Goal: Transaction & Acquisition: Book appointment/travel/reservation

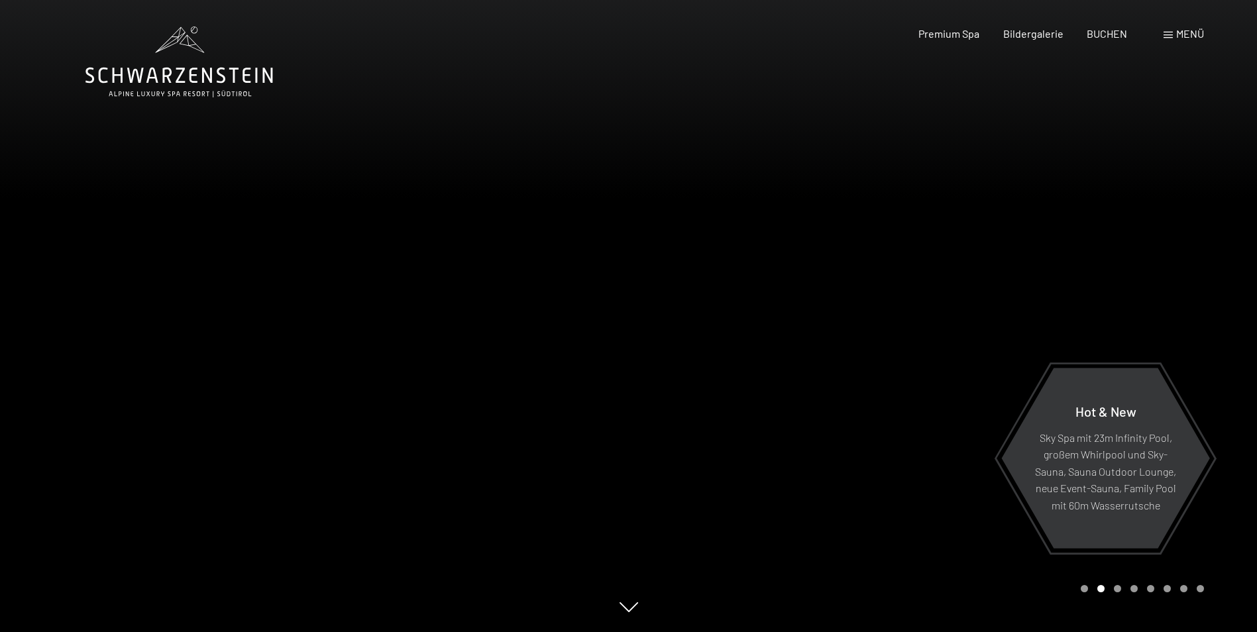
click at [1168, 36] on span at bounding box center [1167, 35] width 9 height 7
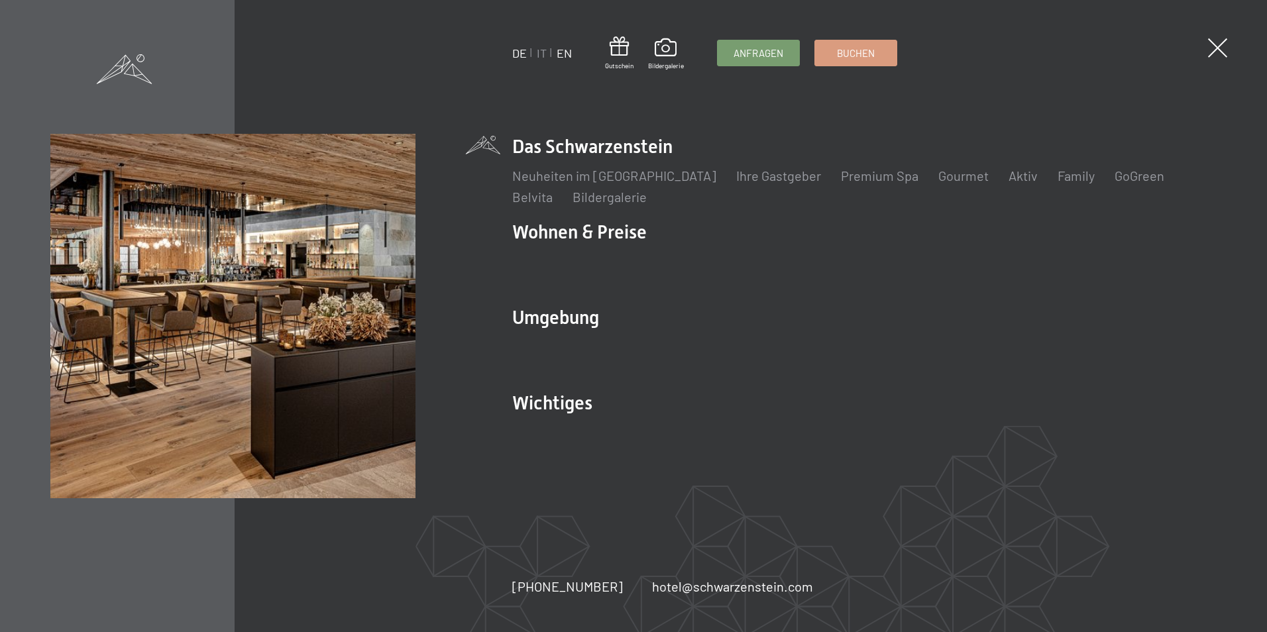
click at [564, 50] on link "EN" at bounding box center [564, 53] width 15 height 15
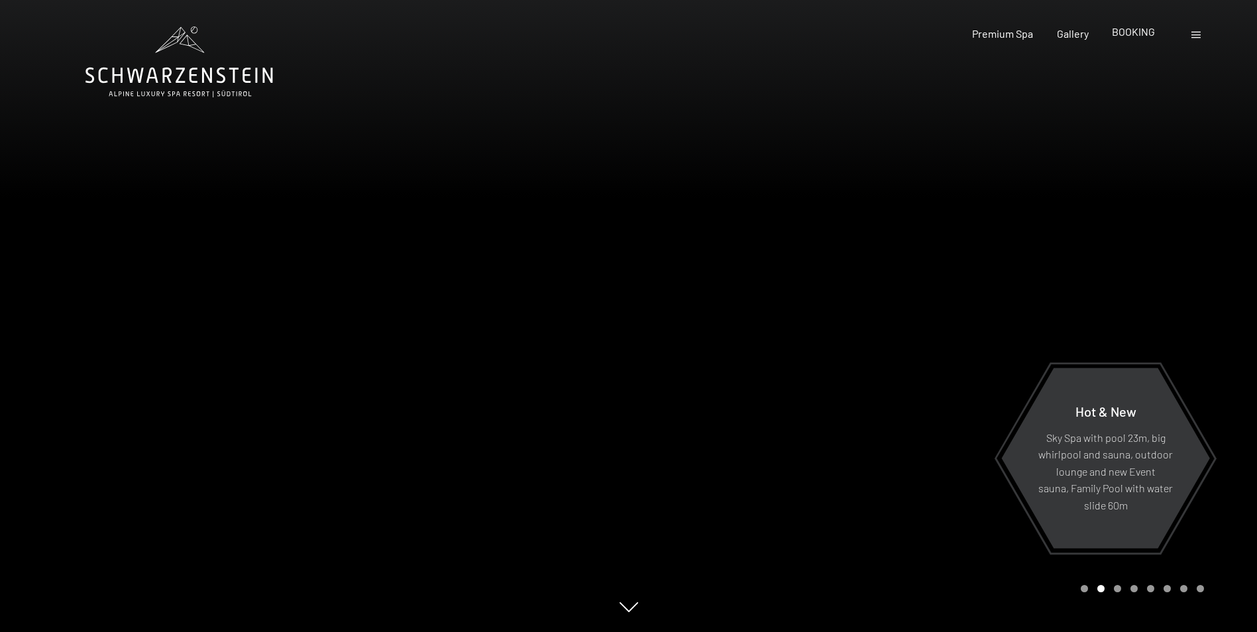
click at [1128, 34] on span "BOOKING" at bounding box center [1133, 31] width 43 height 13
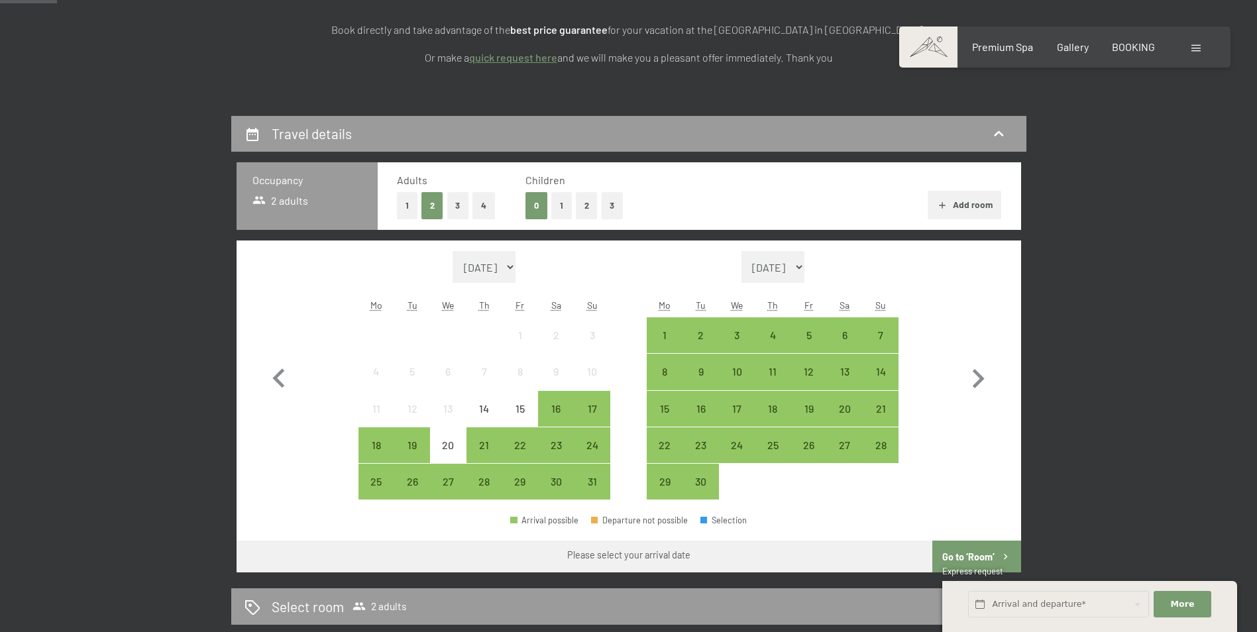
scroll to position [265, 0]
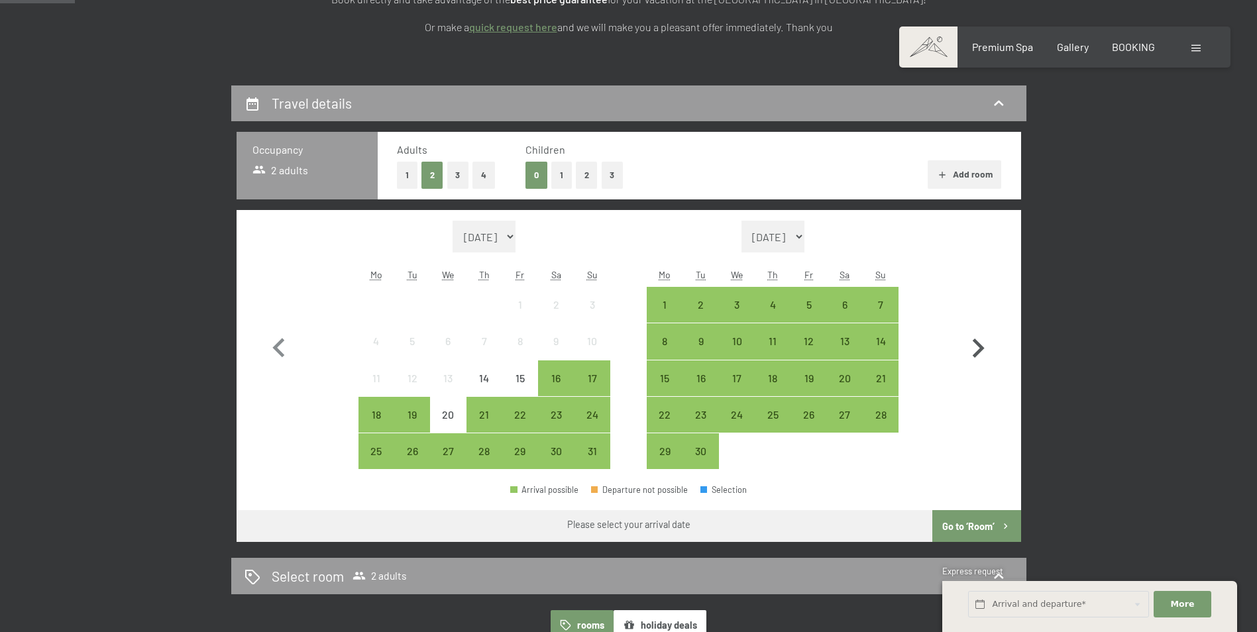
click at [974, 348] on icon "button" at bounding box center [978, 348] width 38 height 38
select select "2025-09-01"
select select "2025-10-01"
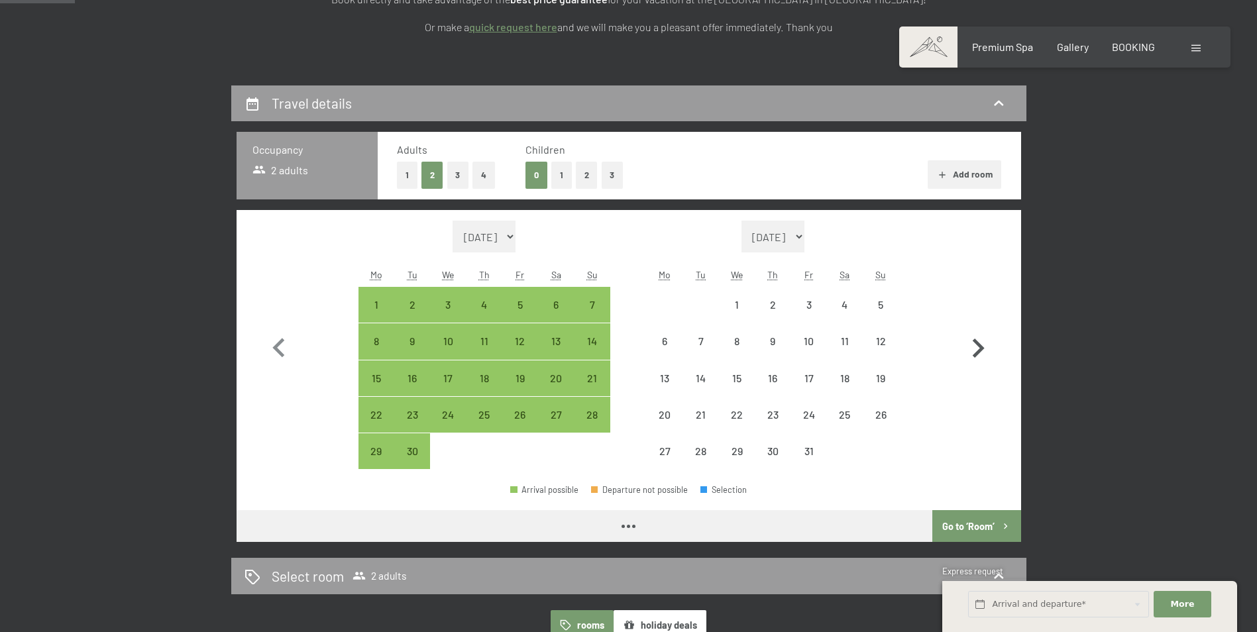
select select "2025-09-01"
select select "2025-10-01"
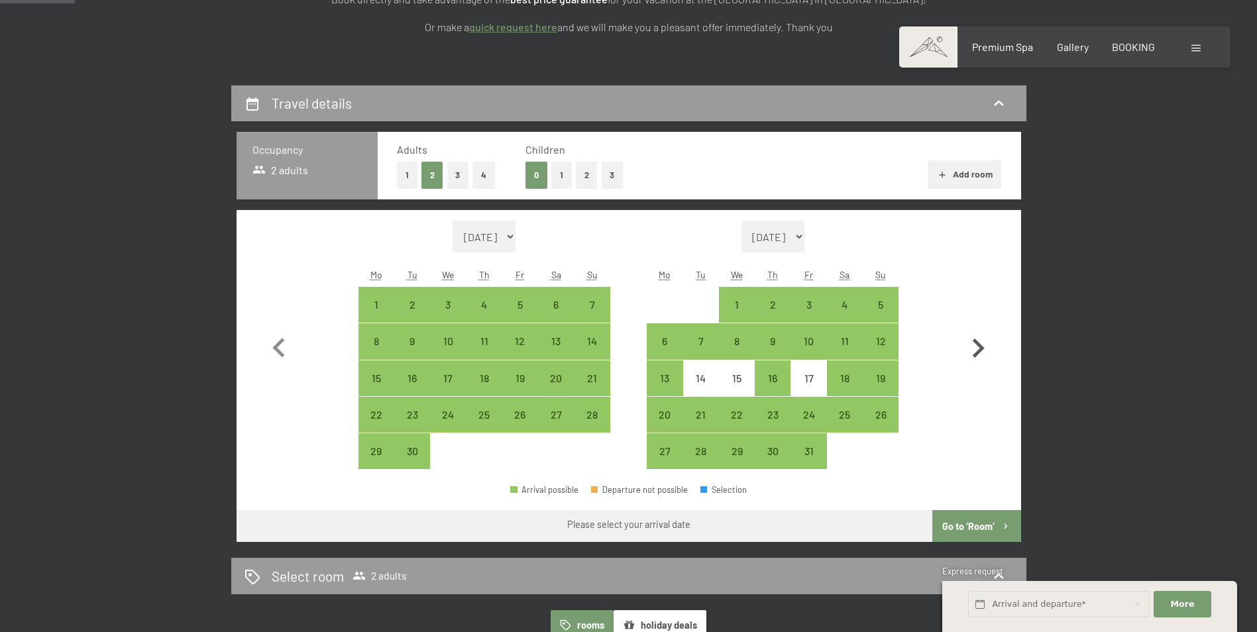
click at [979, 354] on icon "button" at bounding box center [978, 348] width 38 height 38
select select "2025-10-01"
select select "2025-11-01"
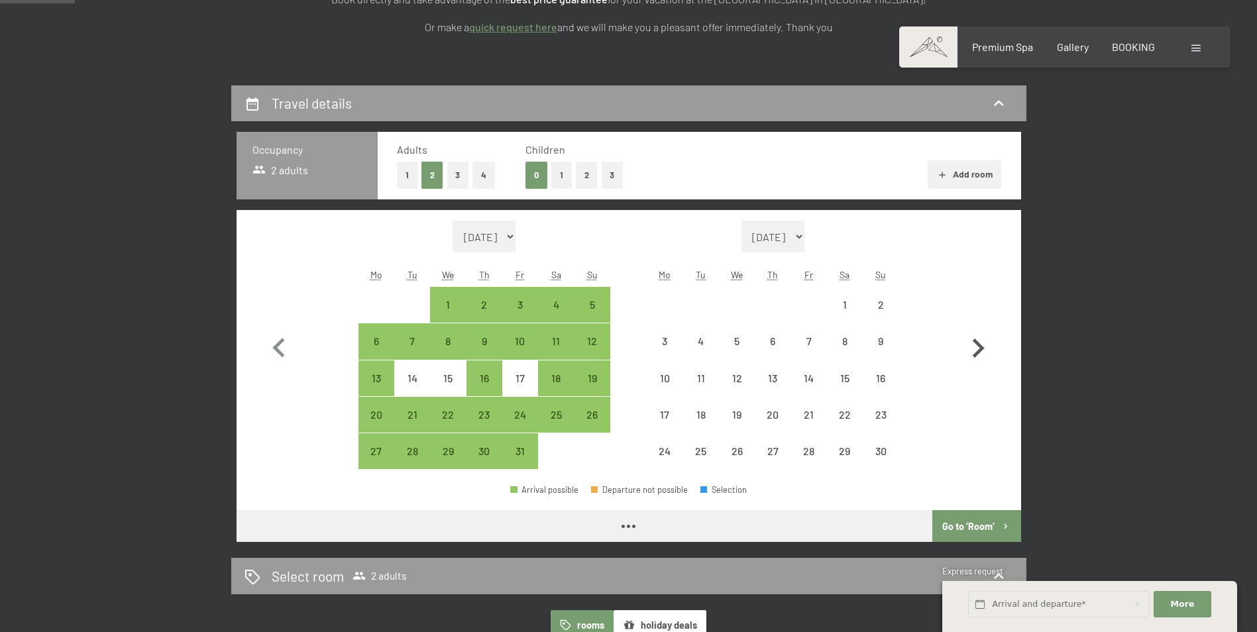
click at [979, 354] on icon "button" at bounding box center [978, 348] width 38 height 38
select select "2025-11-01"
select select "2025-12-01"
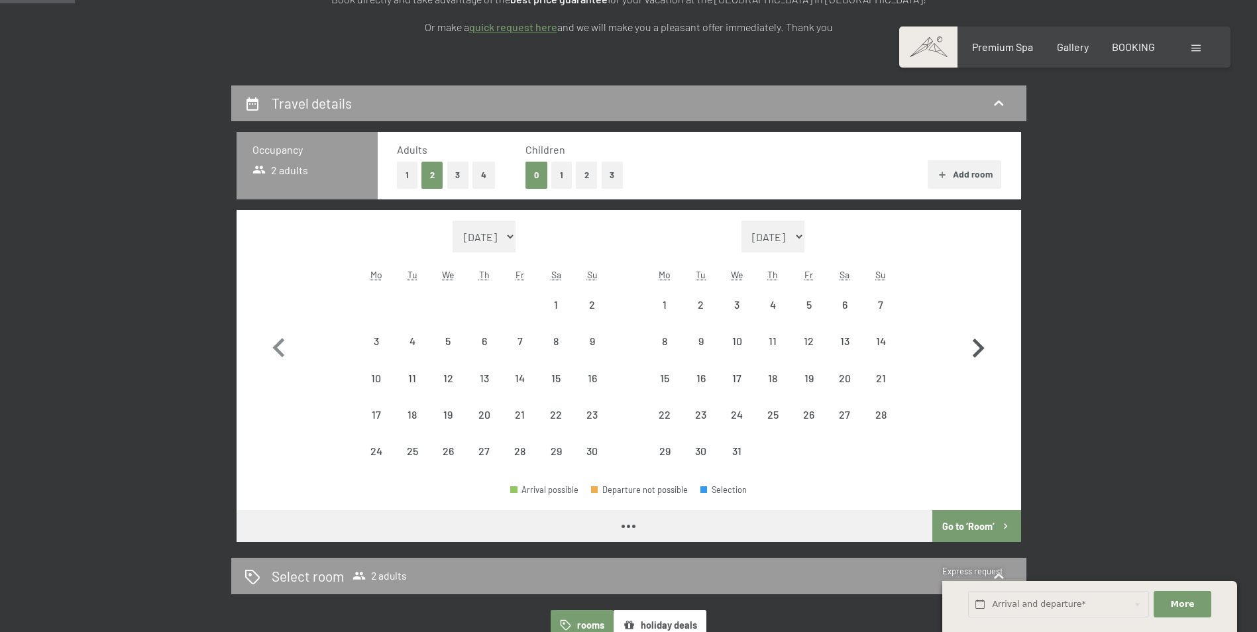
click at [979, 354] on icon "button" at bounding box center [978, 348] width 38 height 38
select select "2025-12-01"
select select "2026-01-01"
click at [979, 354] on icon "button" at bounding box center [978, 348] width 38 height 38
select select "2026-01-01"
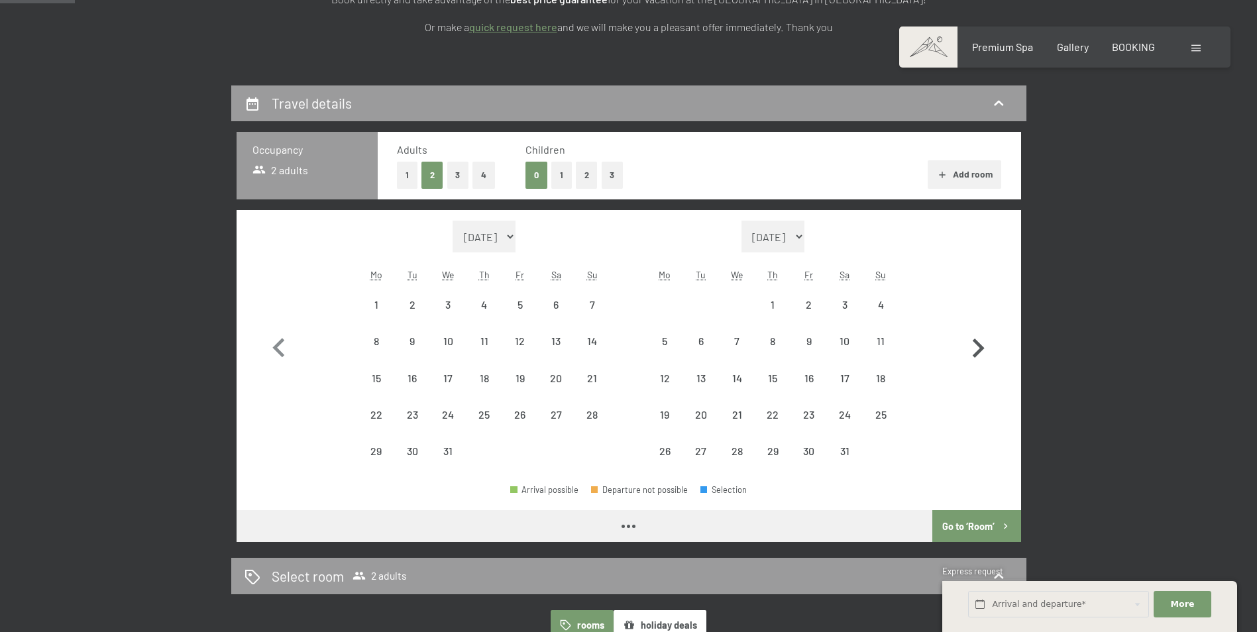
select select "2026-02-01"
click at [979, 354] on icon "button" at bounding box center [978, 348] width 38 height 38
select select "2026-02-01"
select select "2026-03-01"
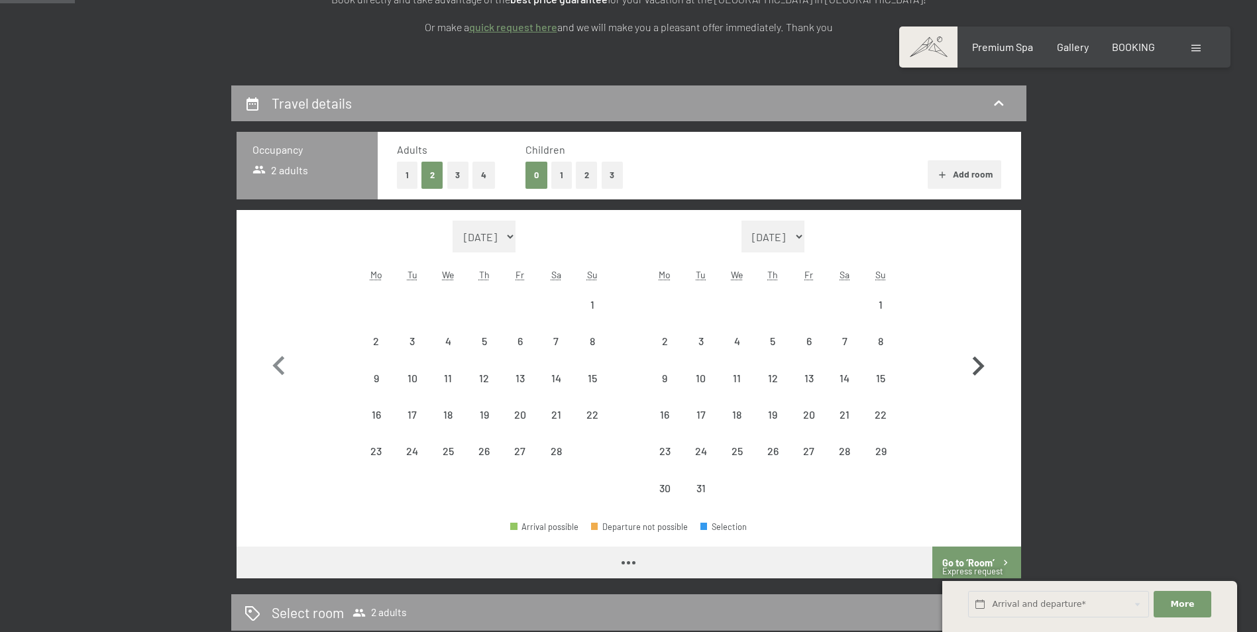
select select "2026-02-01"
select select "2026-03-01"
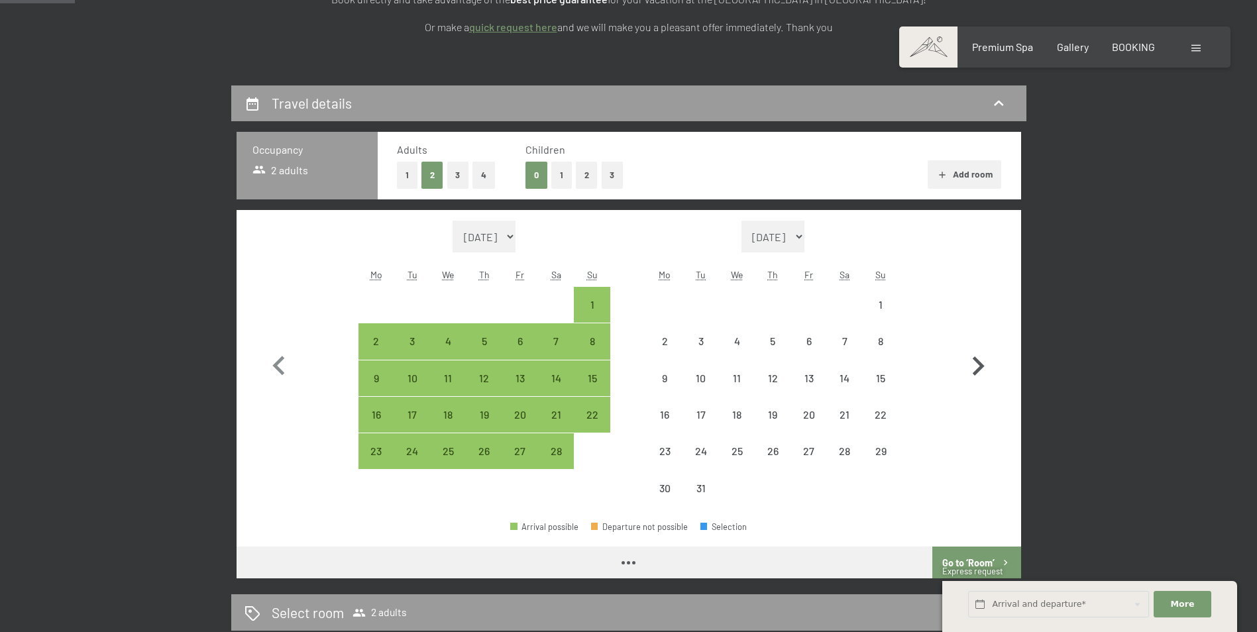
click at [979, 354] on icon "button" at bounding box center [978, 366] width 38 height 38
select select "2026-03-01"
select select "2026-04-01"
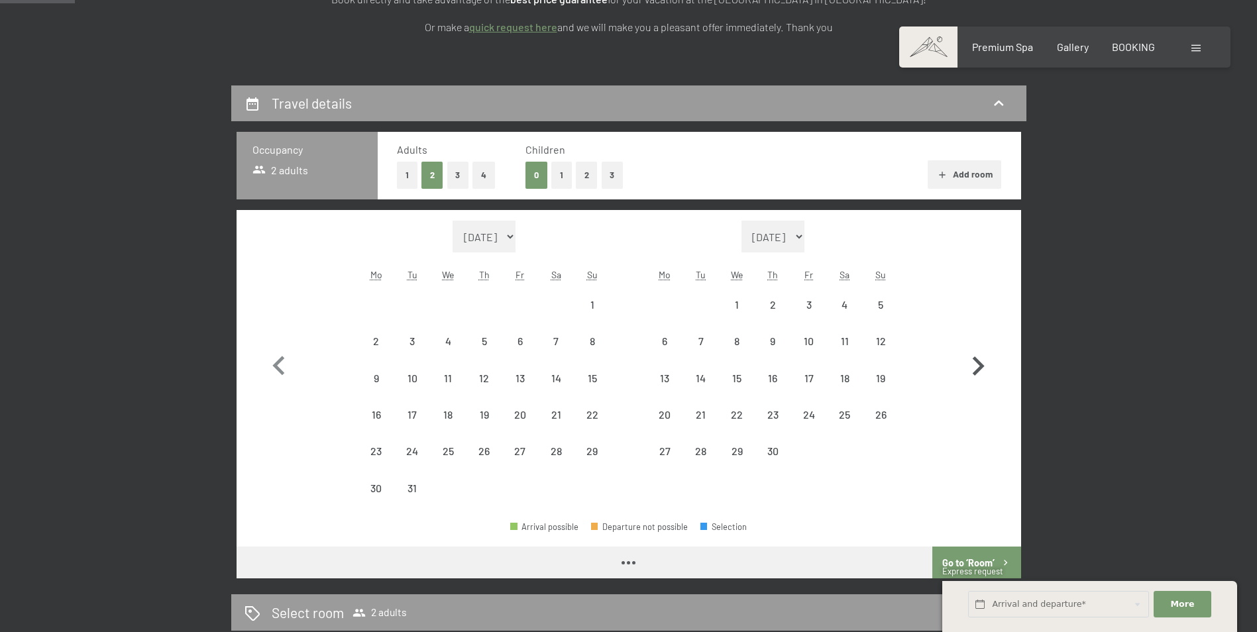
click at [979, 354] on icon "button" at bounding box center [978, 366] width 38 height 38
select select "2026-04-01"
select select "2026-05-01"
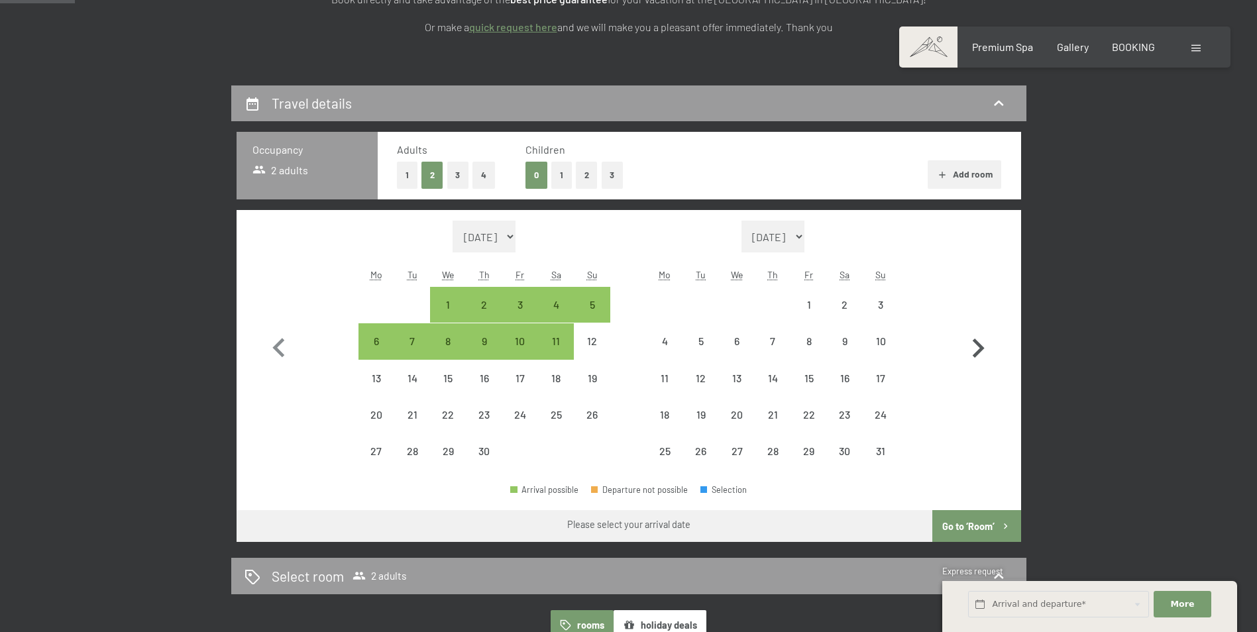
click at [979, 354] on icon "button" at bounding box center [978, 348] width 38 height 38
select select "2026-05-01"
select select "2026-06-01"
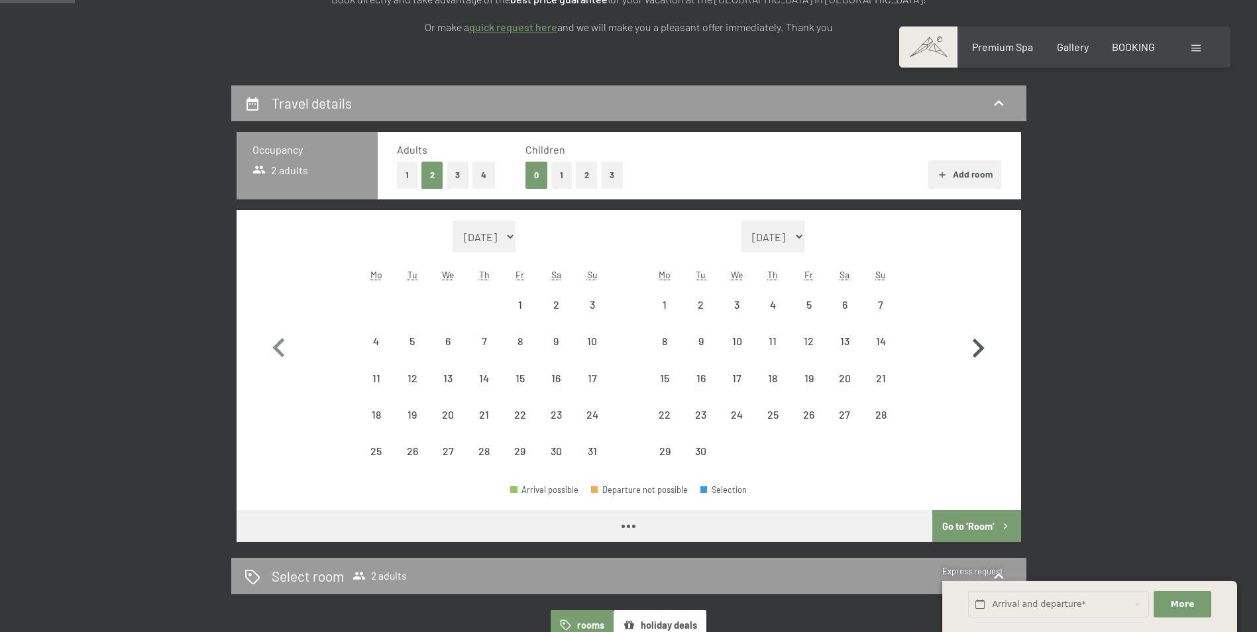
select select "2026-05-01"
select select "2026-06-01"
click at [977, 353] on icon "button" at bounding box center [979, 348] width 12 height 19
select select "2026-06-01"
select select "2026-07-01"
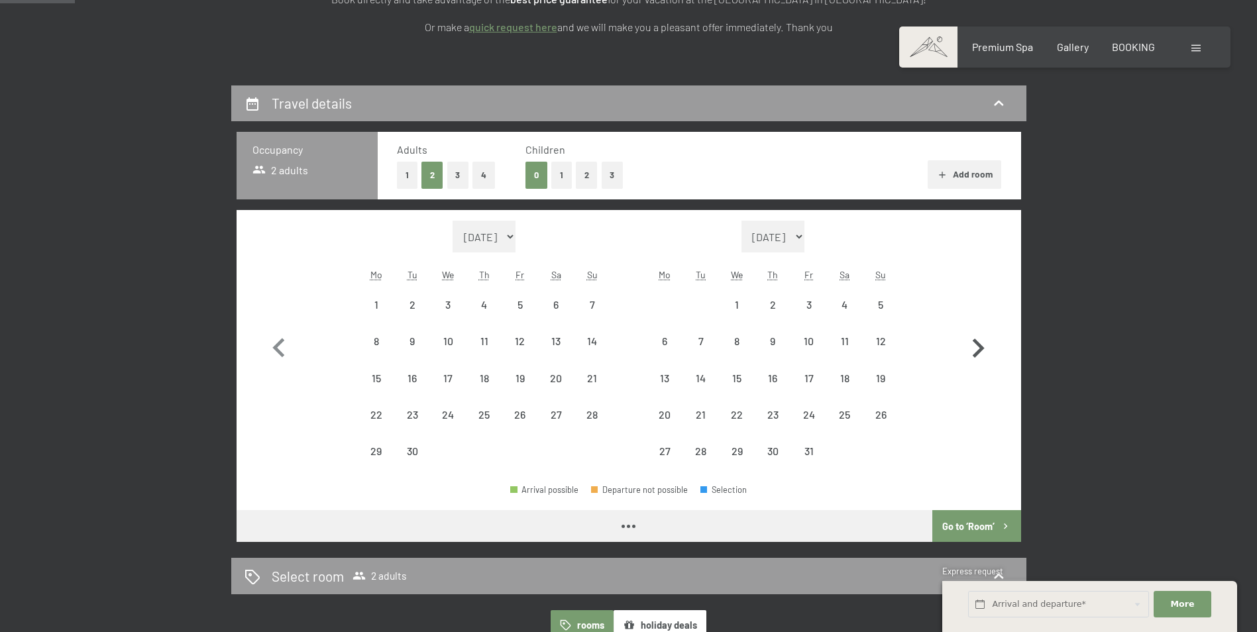
click at [977, 353] on icon "button" at bounding box center [979, 348] width 12 height 19
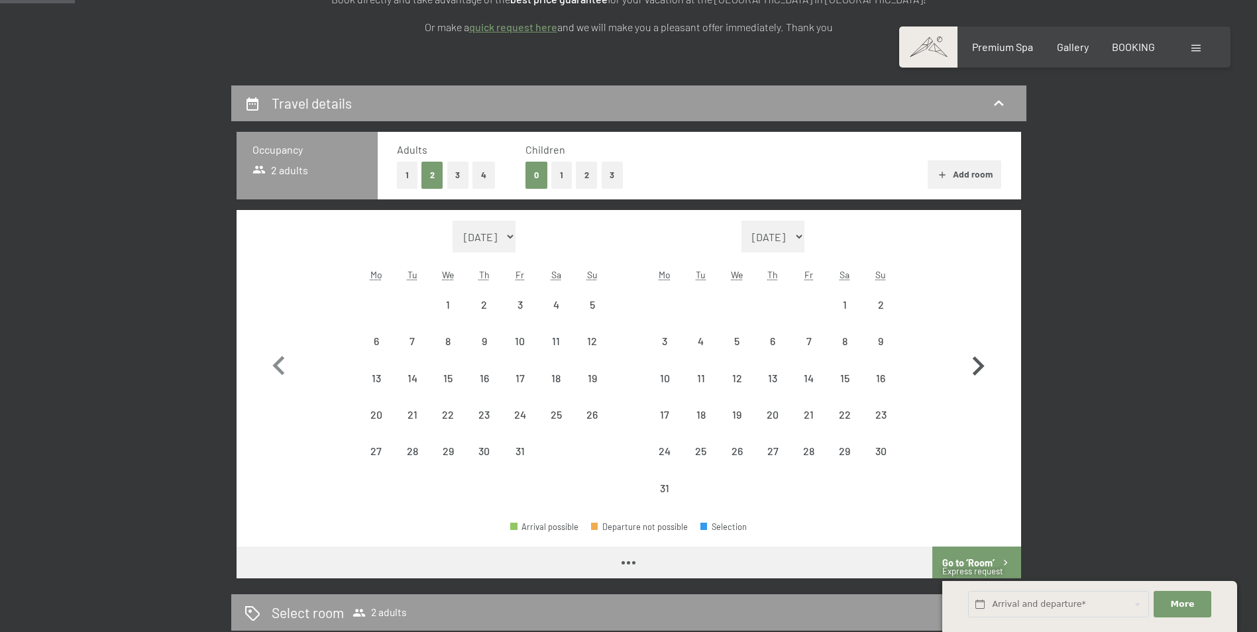
select select "2026-07-01"
select select "2026-08-01"
select select "2026-07-01"
select select "2026-08-01"
click at [808, 350] on div "7" at bounding box center [808, 352] width 33 height 33
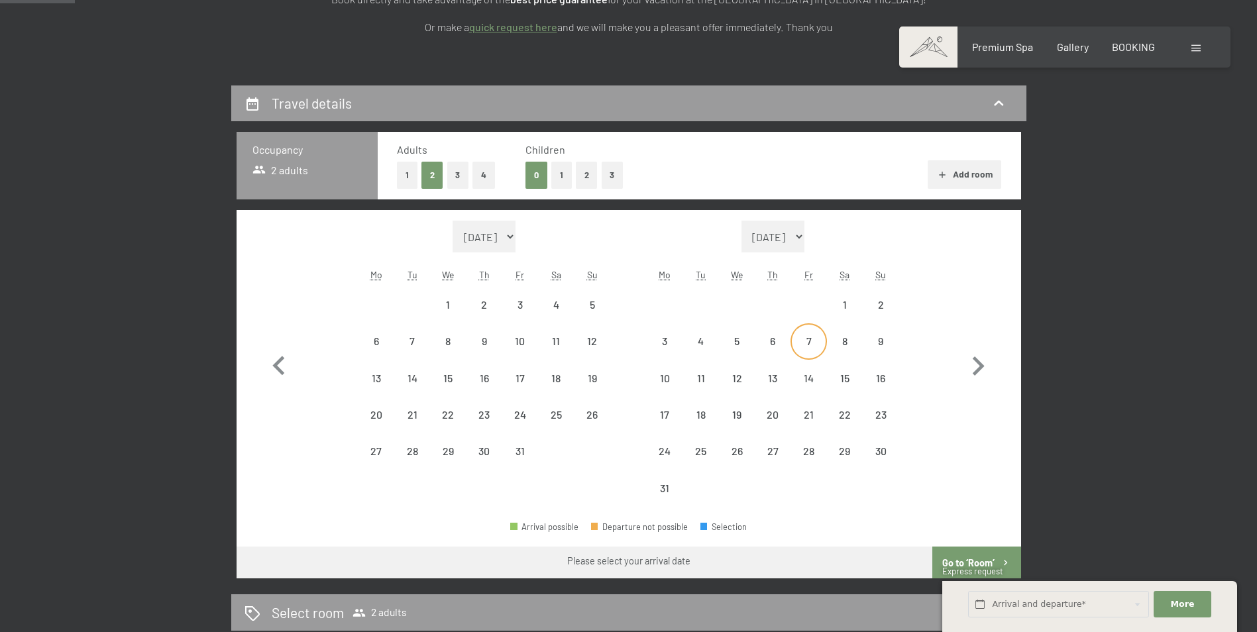
select select "2026-07-01"
select select "2026-08-01"
click at [802, 376] on div "14" at bounding box center [808, 389] width 33 height 33
select select "2026-07-01"
select select "2026-08-01"
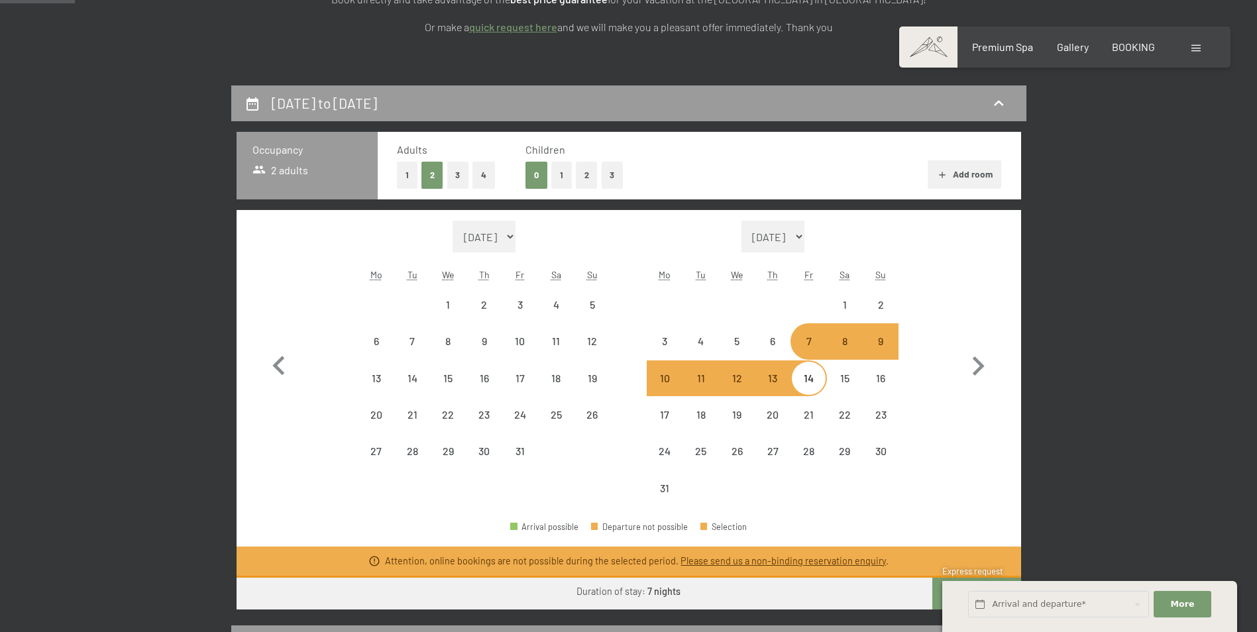
click at [516, 233] on select "August 2025 September 2025 October 2025 November 2025 December 2025 January 202…" at bounding box center [485, 237] width 64 height 32
select select "2025-10-01"
select select "2025-11-01"
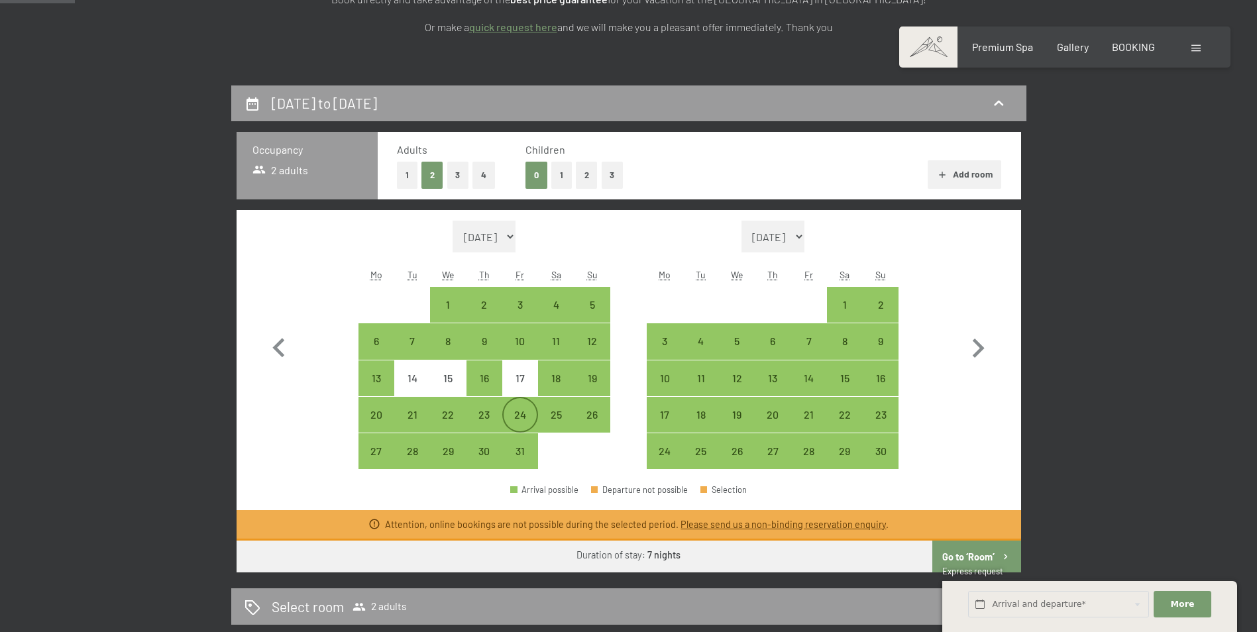
click at [529, 414] on div "24" at bounding box center [520, 425] width 33 height 33
select select "2025-10-01"
select select "2025-11-01"
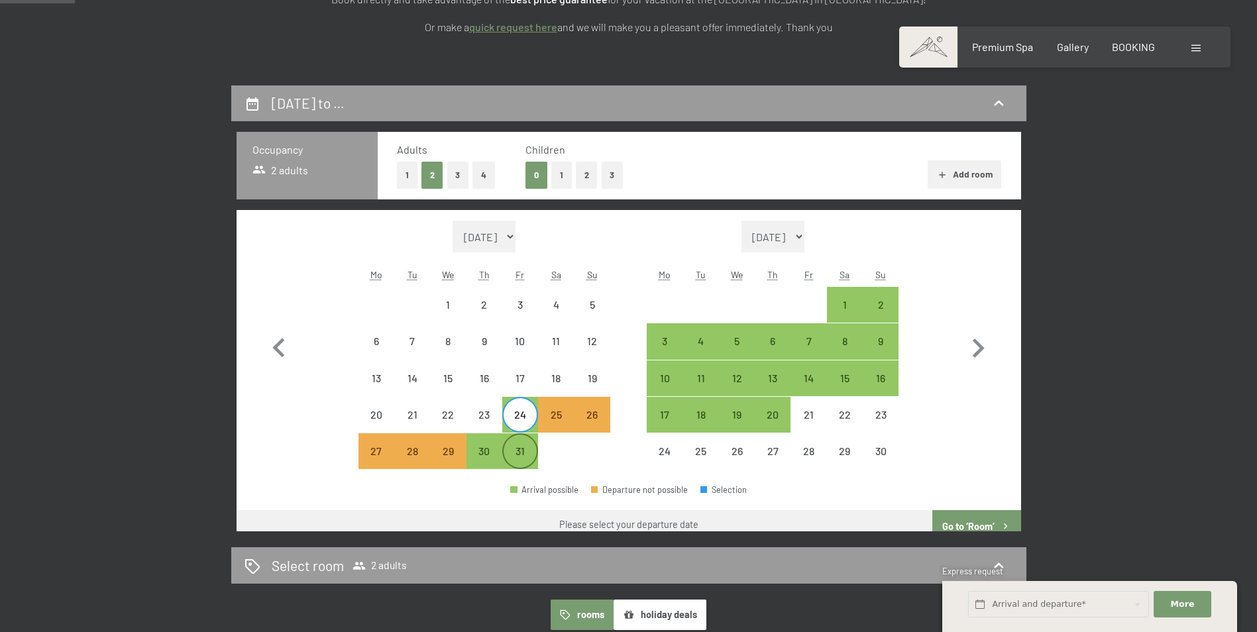
click at [525, 458] on div "31" at bounding box center [520, 462] width 33 height 33
select select "2025-10-01"
select select "2025-11-01"
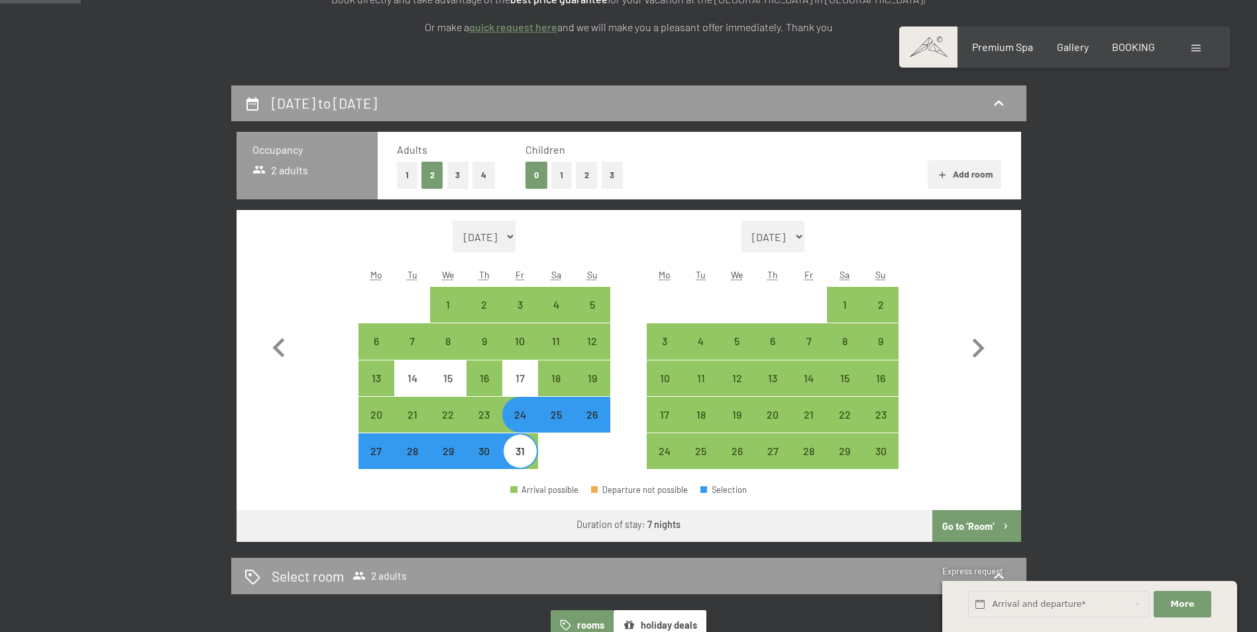
click at [615, 173] on button "3" at bounding box center [613, 175] width 22 height 27
select select "2025-10-01"
select select "2025-11-01"
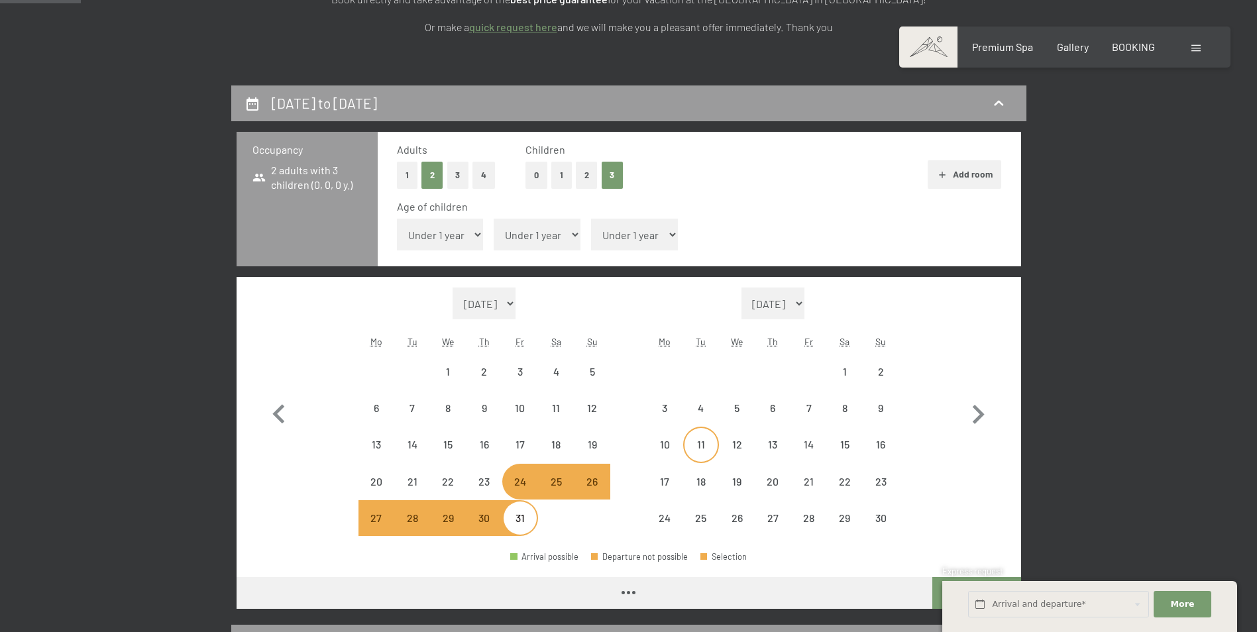
select select "2025-10-01"
select select "2025-11-01"
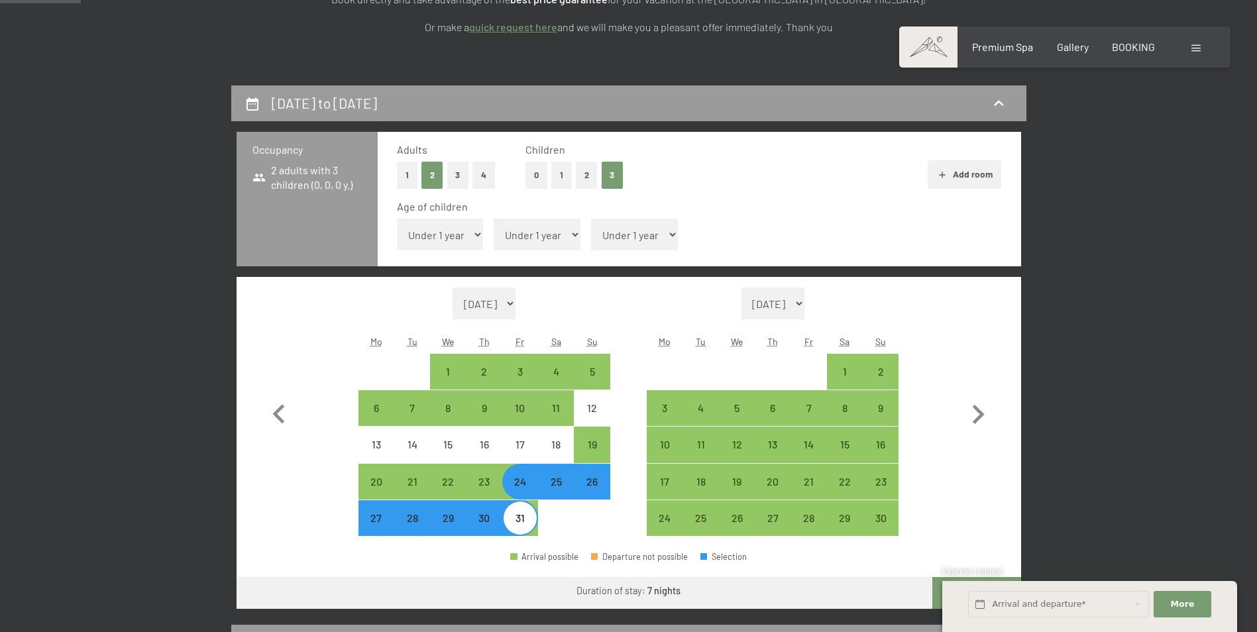
click at [451, 225] on select "Under 1 year 1 year 2 years 3 years 4 years 5 years 6 years 7 years 8 years 9 y…" at bounding box center [440, 235] width 87 height 32
select select "4"
click at [397, 219] on select "Under 1 year 1 year 2 years 3 years 4 years 5 years 6 years 7 years 8 years 9 y…" at bounding box center [440, 235] width 87 height 32
select select "2025-10-01"
select select "2025-11-01"
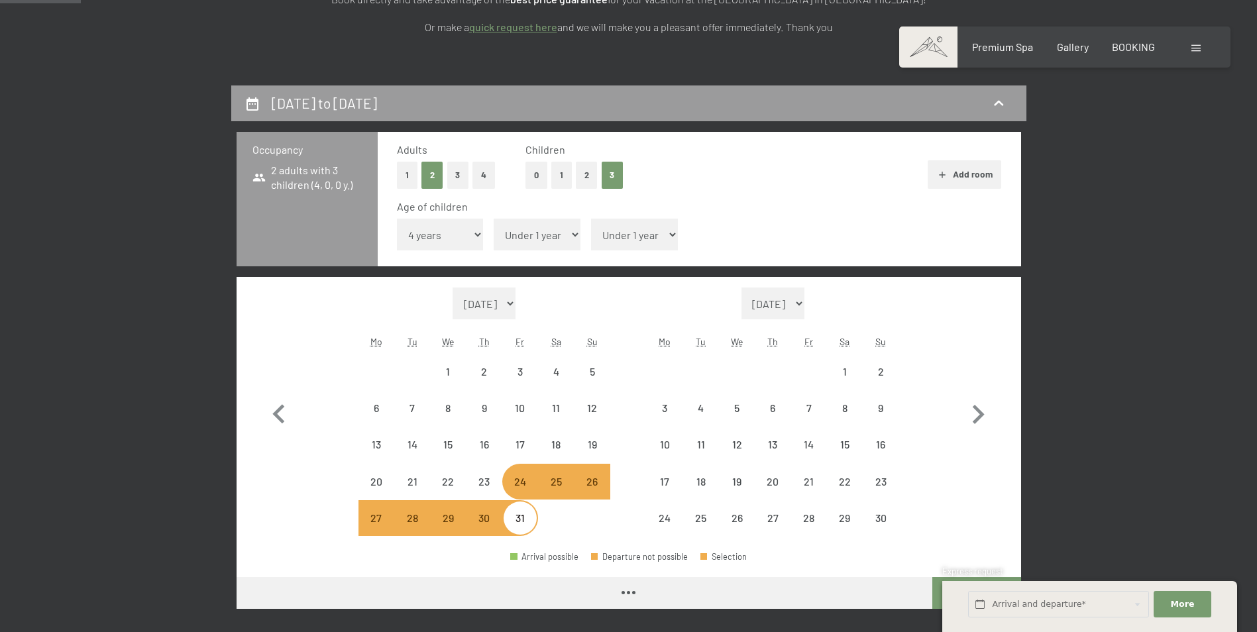
click at [548, 233] on select "Under 1 year 1 year 2 years 3 years 4 years 5 years 6 years 7 years 8 years 9 y…" at bounding box center [537, 235] width 87 height 32
select select "2025-10-01"
select select "2025-11-01"
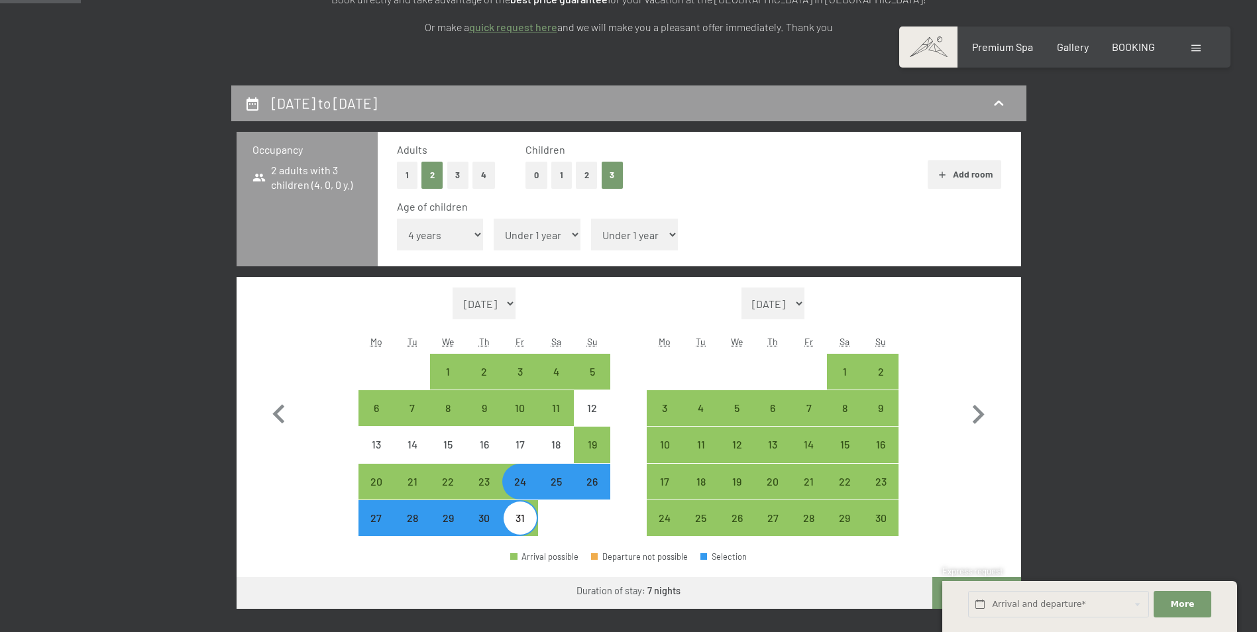
select select "7"
click at [494, 219] on select "Under 1 year 1 year 2 years 3 years 4 years 5 years 6 years 7 years 8 years 9 y…" at bounding box center [537, 235] width 87 height 32
select select "2025-10-01"
select select "2025-11-01"
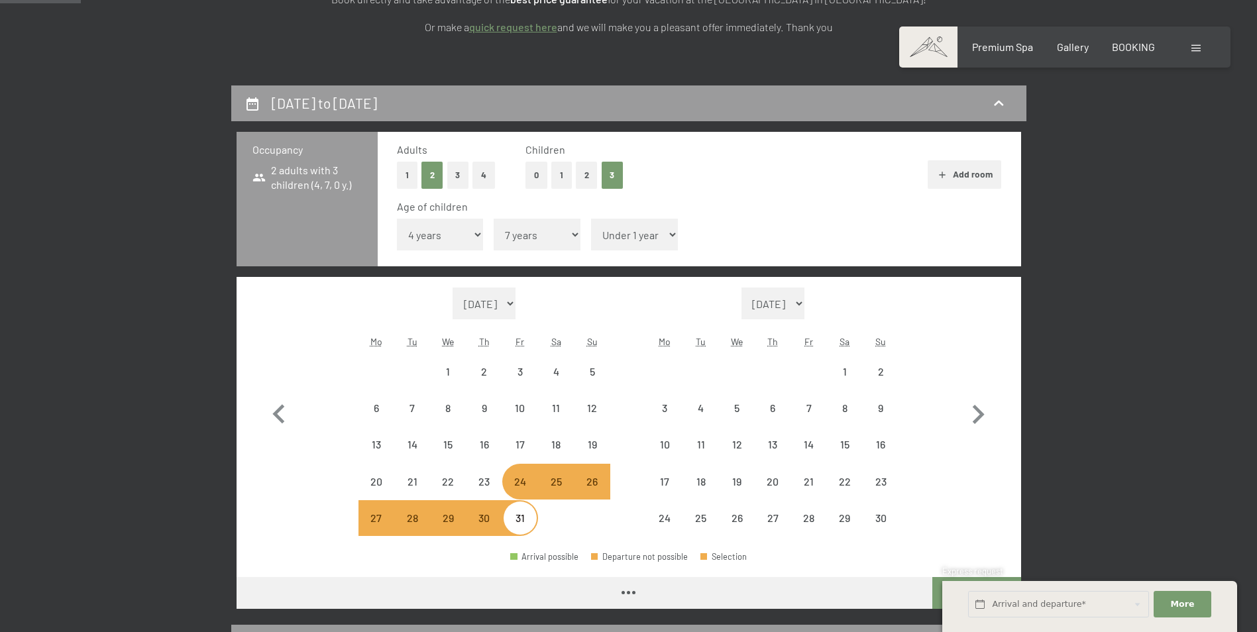
select select "2025-10-01"
select select "2025-11-01"
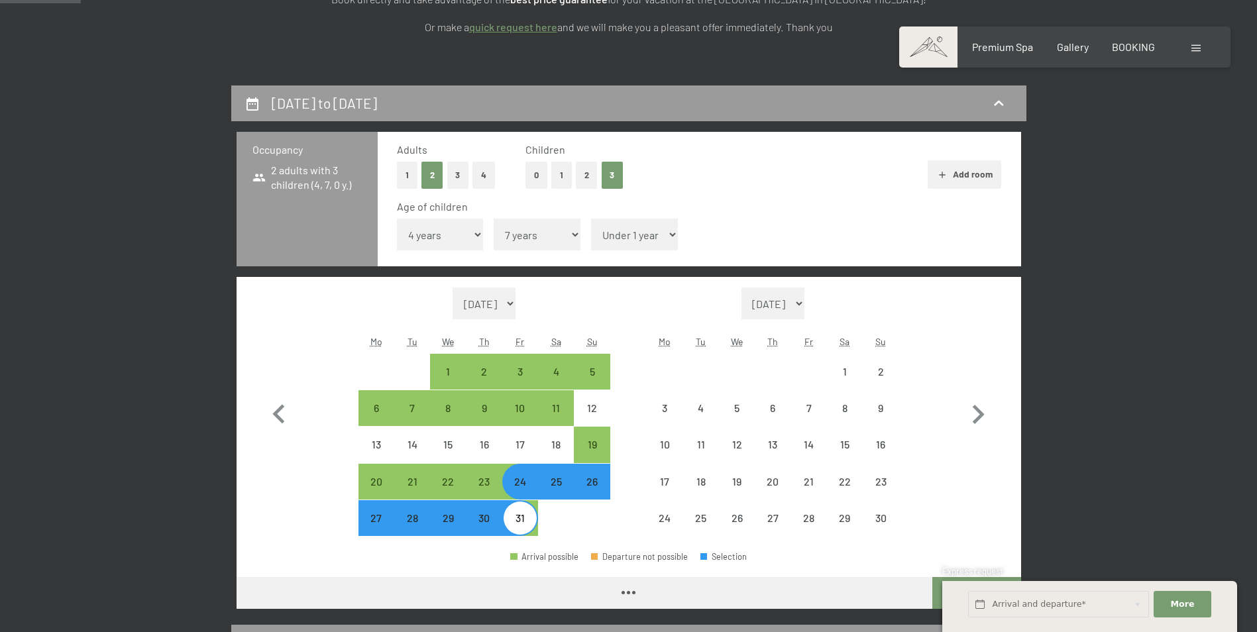
select select "2025-10-01"
select select "2025-11-01"
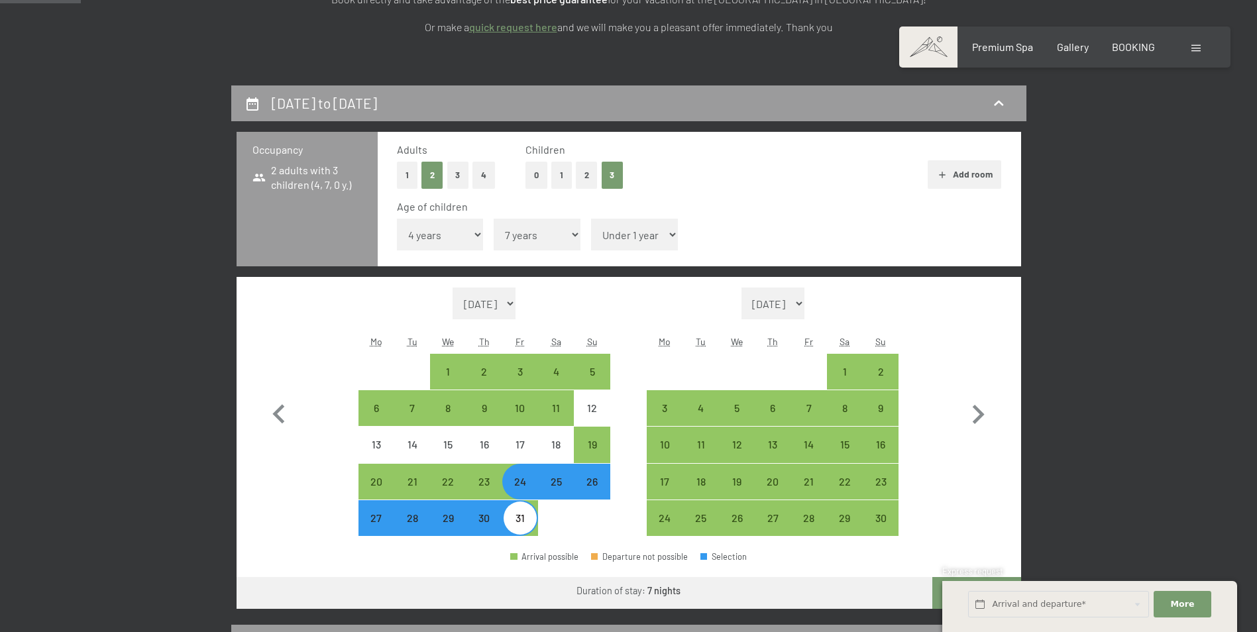
click at [628, 229] on select "Under 1 year 1 year 2 years 3 years 4 years 5 years 6 years 7 years 8 years 9 y…" at bounding box center [634, 235] width 87 height 32
select select "10"
click at [591, 219] on select "Under 1 year 1 year 2 years 3 years 4 years 5 years 6 years 7 years 8 years 9 y…" at bounding box center [634, 235] width 87 height 32
select select "2025-10-01"
select select "2025-11-01"
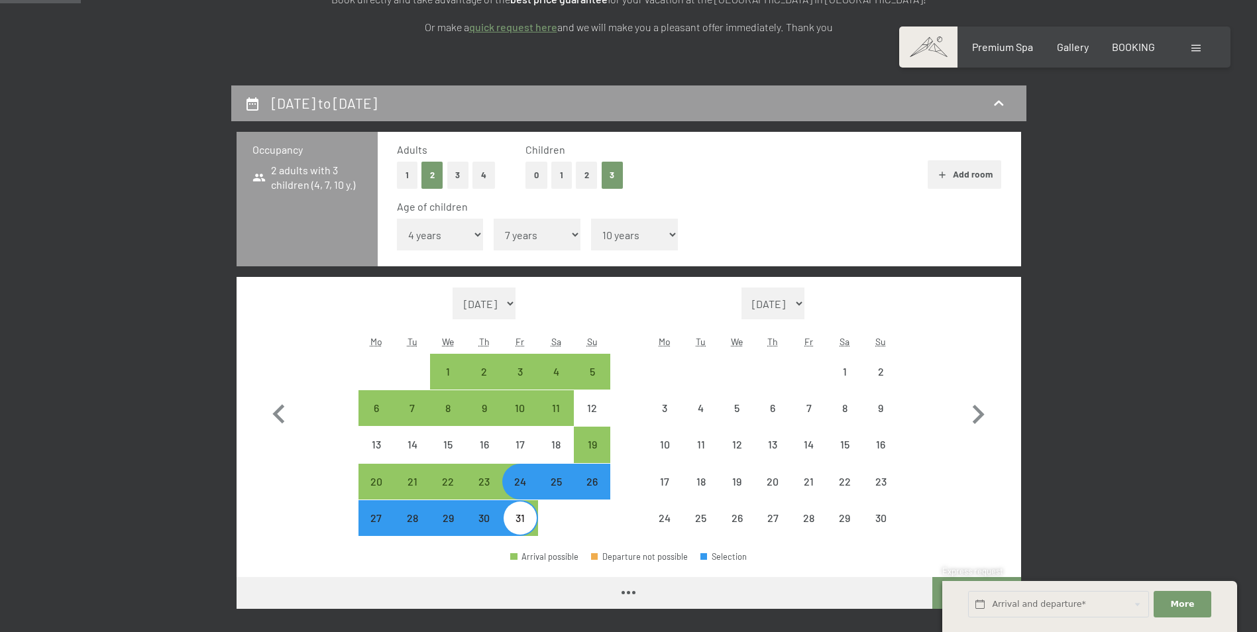
select select "2025-10-01"
select select "2025-11-01"
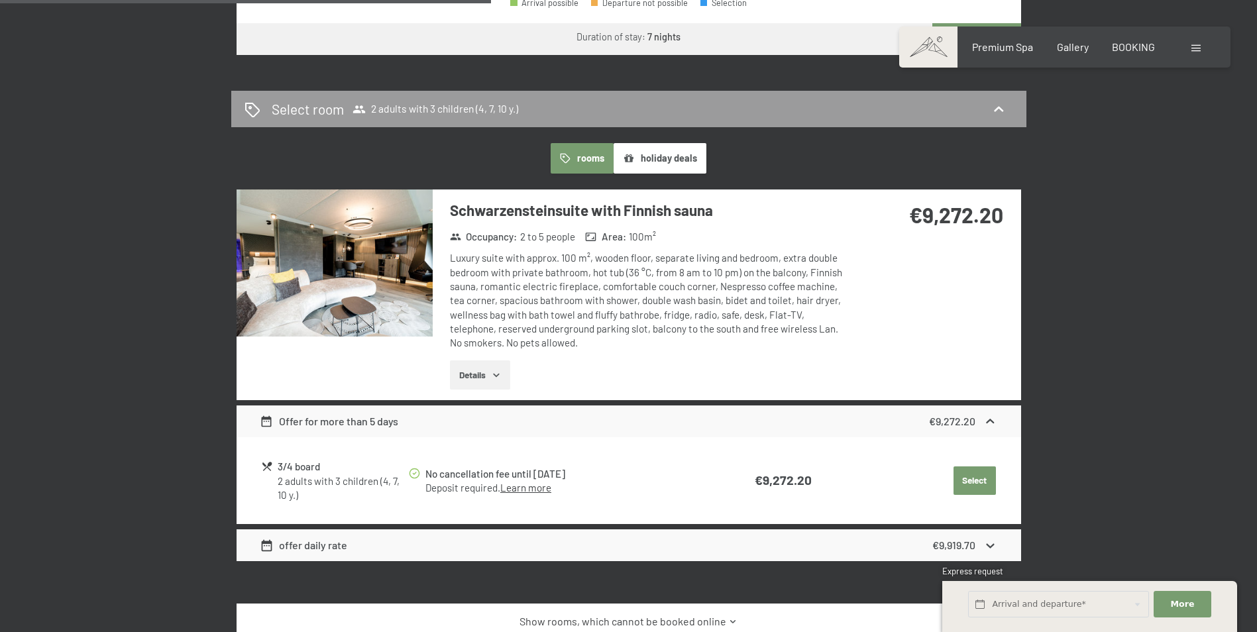
scroll to position [928, 0]
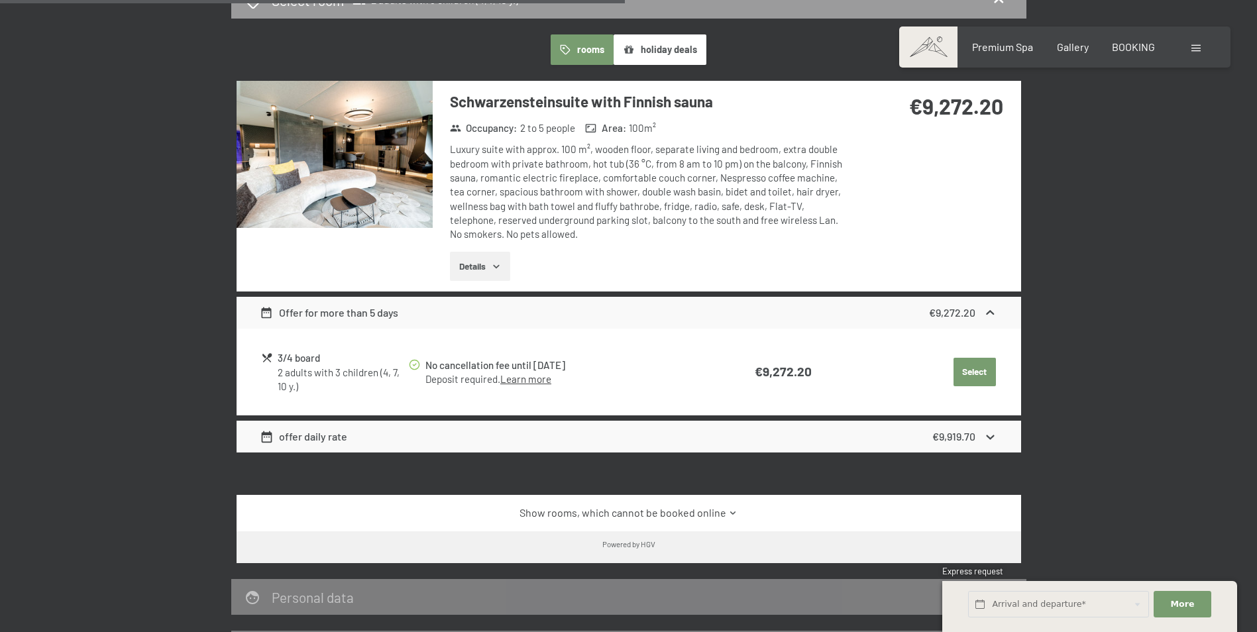
click at [488, 268] on button "Details" at bounding box center [480, 266] width 60 height 29
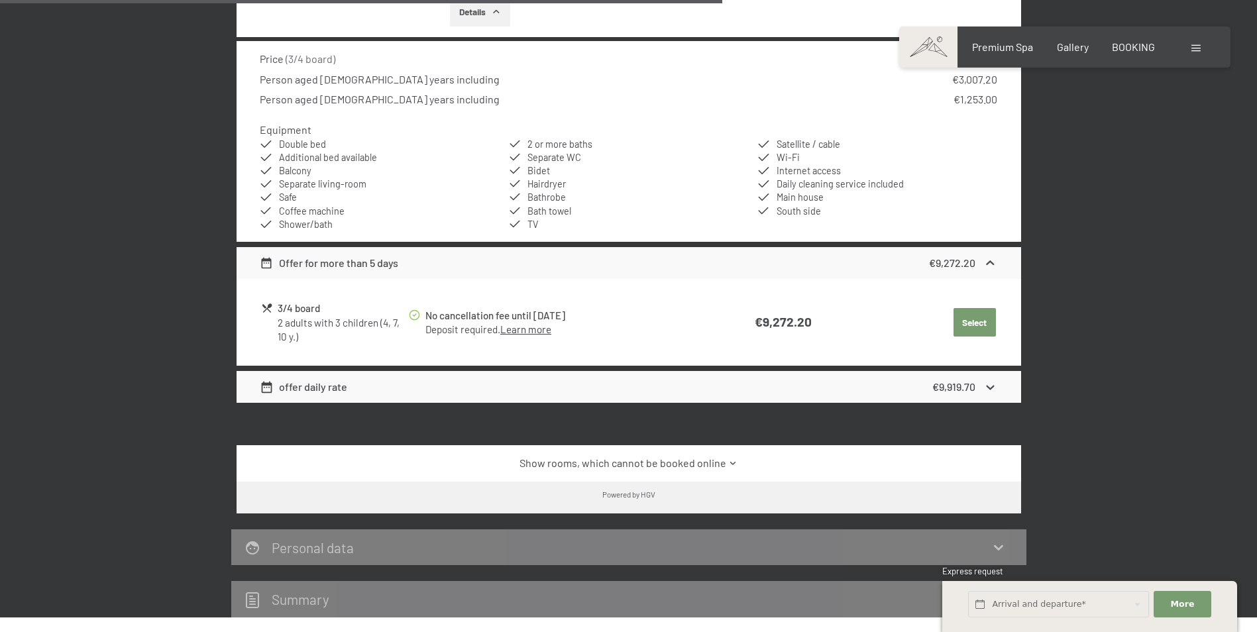
scroll to position [1193, 0]
